Goal: Information Seeking & Learning: Find specific fact

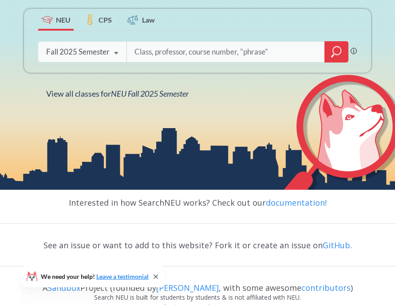
scroll to position [169, 0]
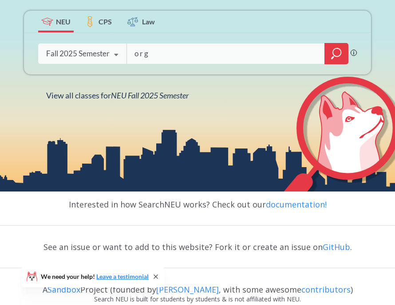
type input "o r g b"
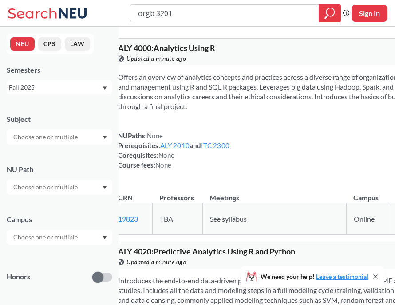
type input "orgb 3201"
click at [327, 10] on icon "magnifying glass" at bounding box center [329, 13] width 11 height 12
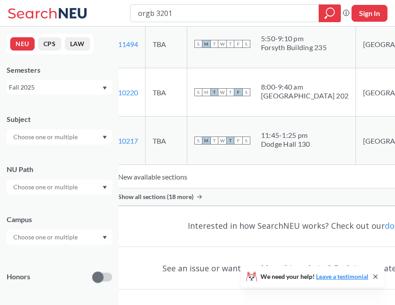
scroll to position [192, 0]
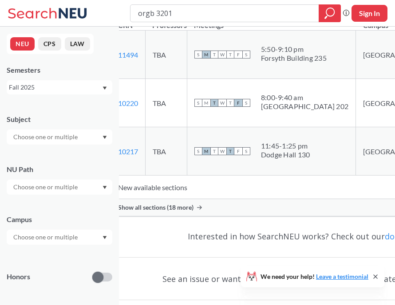
click at [188, 212] on span "Show all sections (18 more)" at bounding box center [155, 208] width 75 height 8
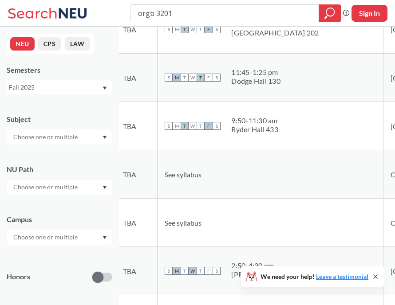
scroll to position [333, 0]
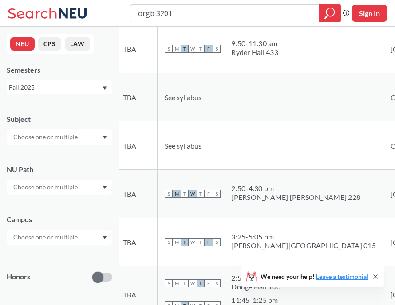
copy link "15104"
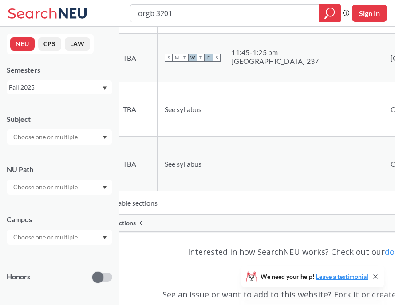
scroll to position [1085, 0]
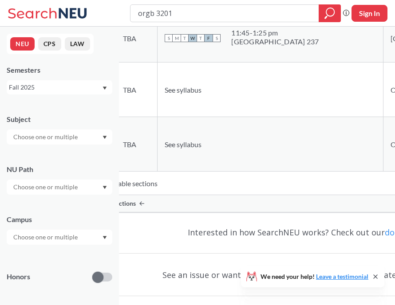
copy link "11441"
copy link "16198"
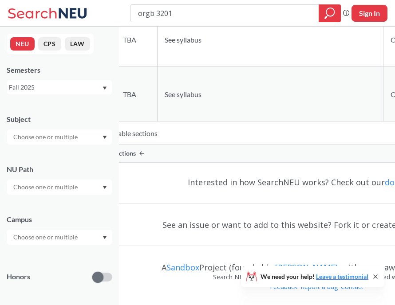
scroll to position [1155, 0]
